Goal: Task Accomplishment & Management: Use online tool/utility

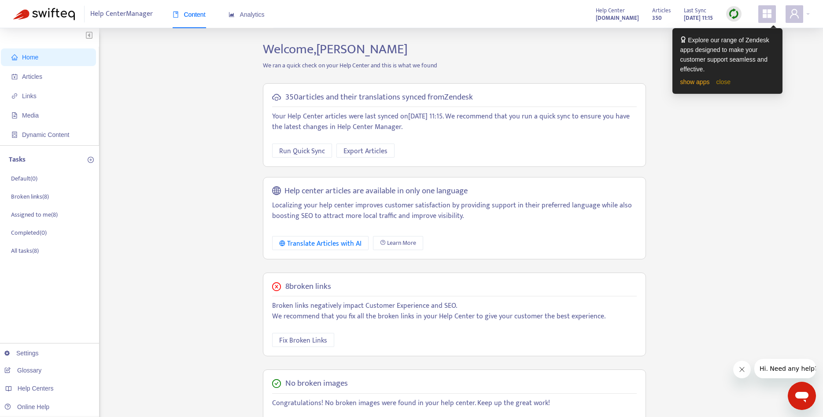
click at [721, 84] on link "close" at bounding box center [723, 81] width 15 height 7
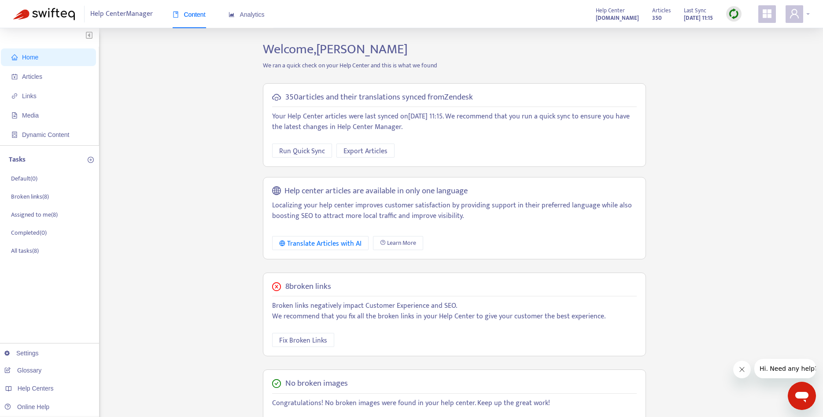
click at [805, 11] on div at bounding box center [797, 14] width 24 height 18
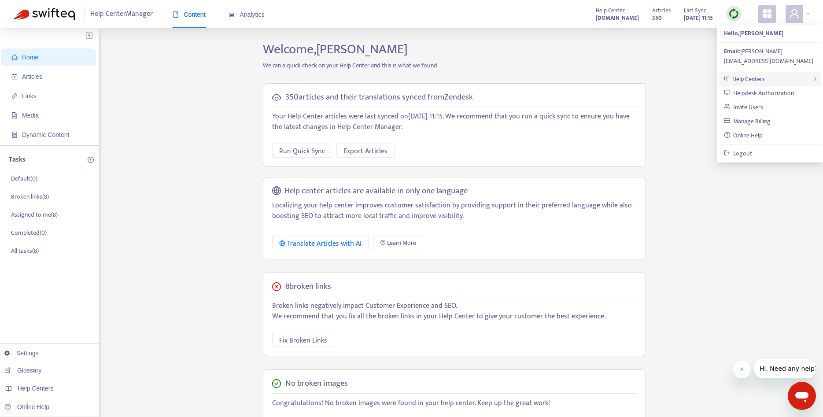
click at [760, 74] on span "Help Centers" at bounding box center [748, 79] width 33 height 10
click at [657, 99] on link "Add Help Center" at bounding box center [642, 103] width 51 height 10
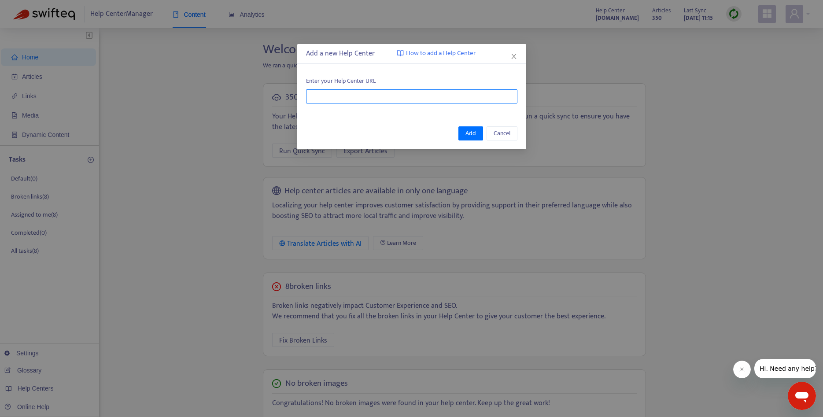
click at [349, 97] on input "text" at bounding box center [411, 96] width 211 height 14
click at [367, 86] on span "Enter your Help Center URL" at bounding box center [411, 81] width 211 height 10
click at [361, 98] on input "text" at bounding box center [411, 96] width 211 height 14
paste input "**********"
type input "**********"
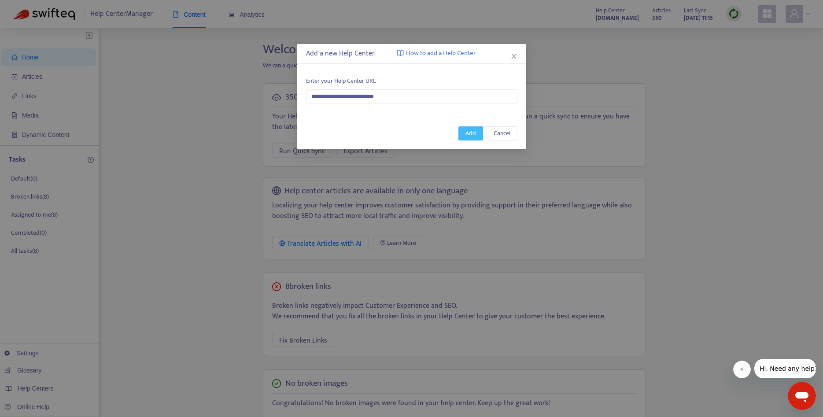
click at [471, 136] on span "Add" at bounding box center [470, 134] width 11 height 10
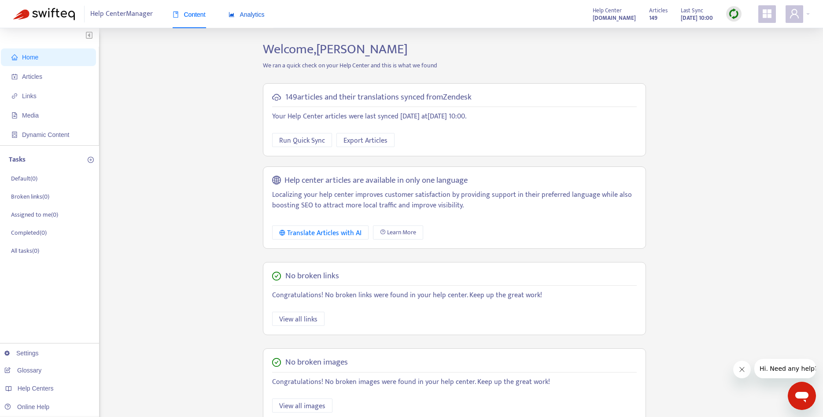
click at [247, 15] on span "Analytics" at bounding box center [246, 14] width 36 height 7
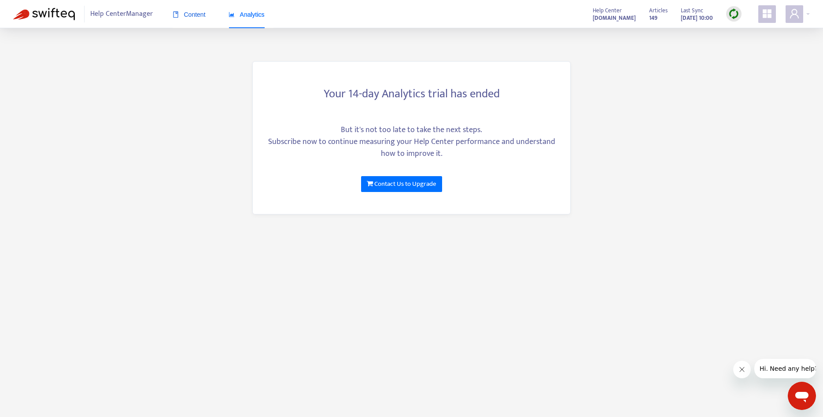
click at [189, 15] on span "Content" at bounding box center [189, 14] width 33 height 7
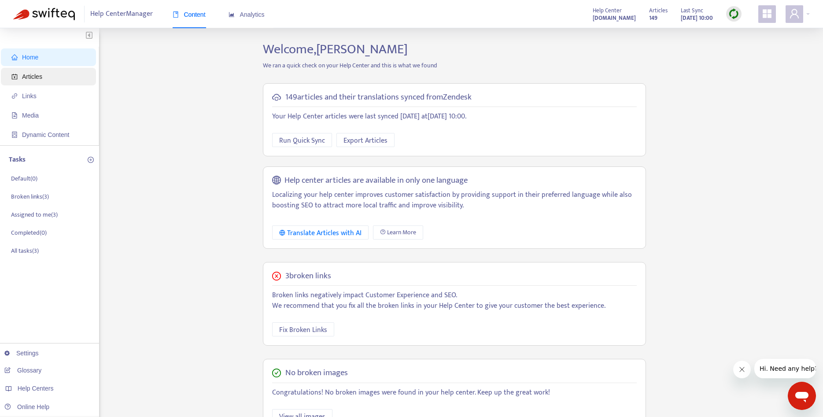
click at [25, 85] on span "Articles" at bounding box center [49, 77] width 77 height 18
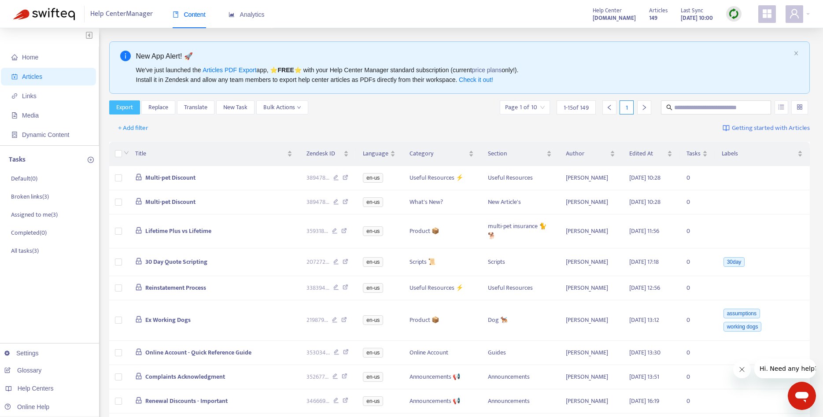
click at [124, 103] on span "Export" at bounding box center [124, 108] width 17 height 10
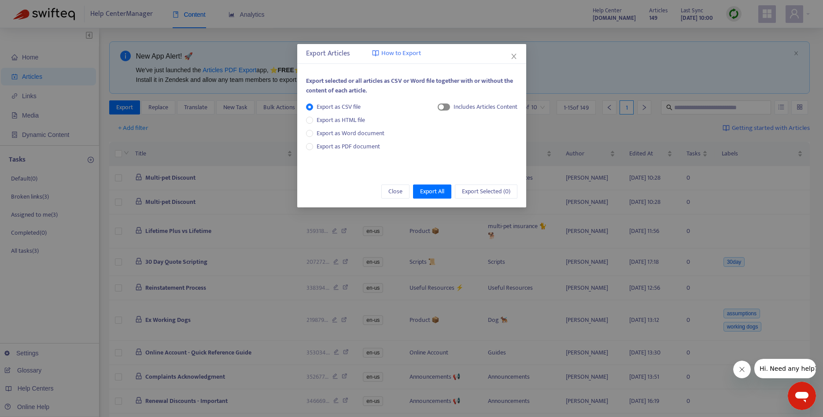
click at [443, 107] on div "button" at bounding box center [440, 106] width 5 height 5
click at [435, 191] on span "Export All" at bounding box center [432, 192] width 24 height 10
